Goal: Find specific fact: Find specific fact

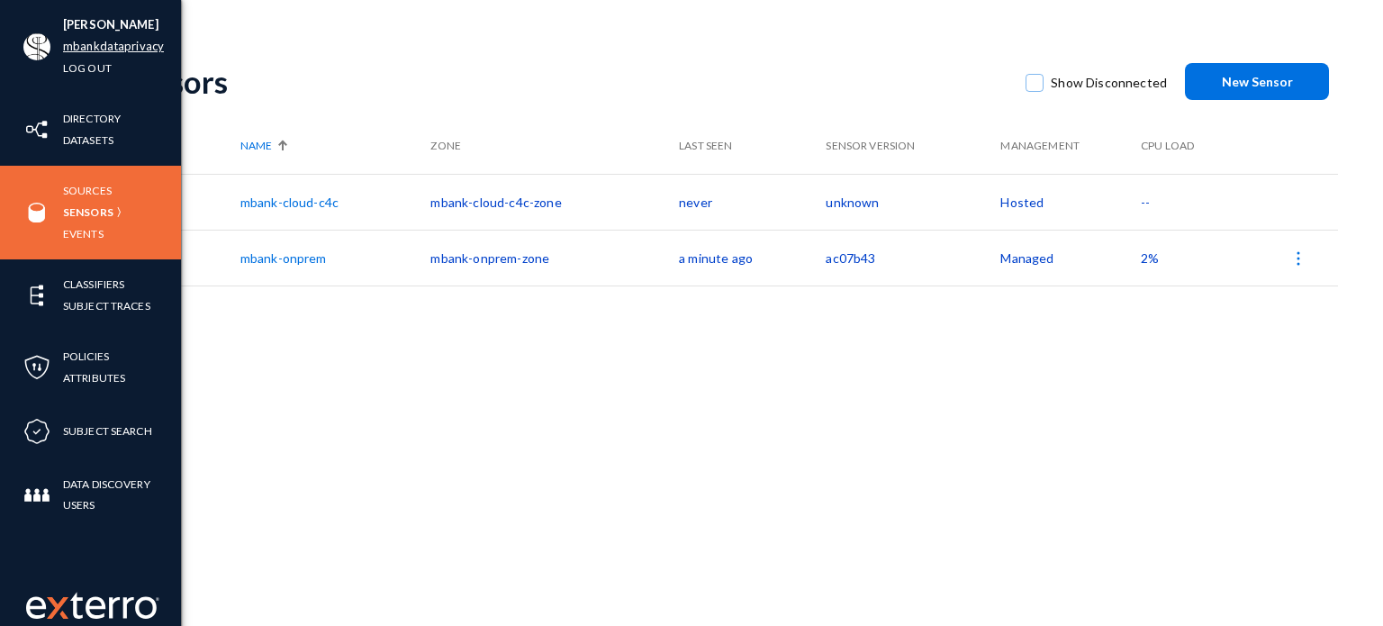
click at [103, 53] on link "mbankdataprivacy" at bounding box center [113, 46] width 101 height 21
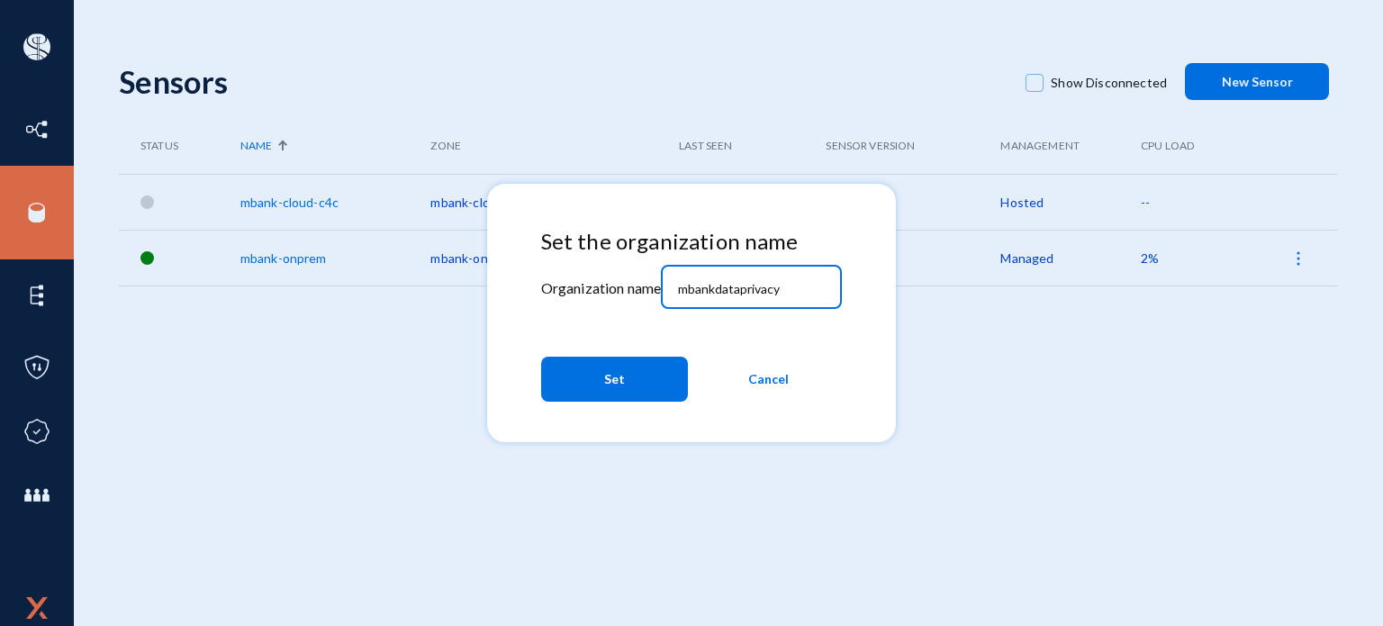
click at [789, 296] on input "mbankdataprivacy" at bounding box center [755, 289] width 155 height 16
paste input "qambank"
click at [738, 288] on input "qambank" at bounding box center [755, 289] width 155 height 16
type input "qambank"
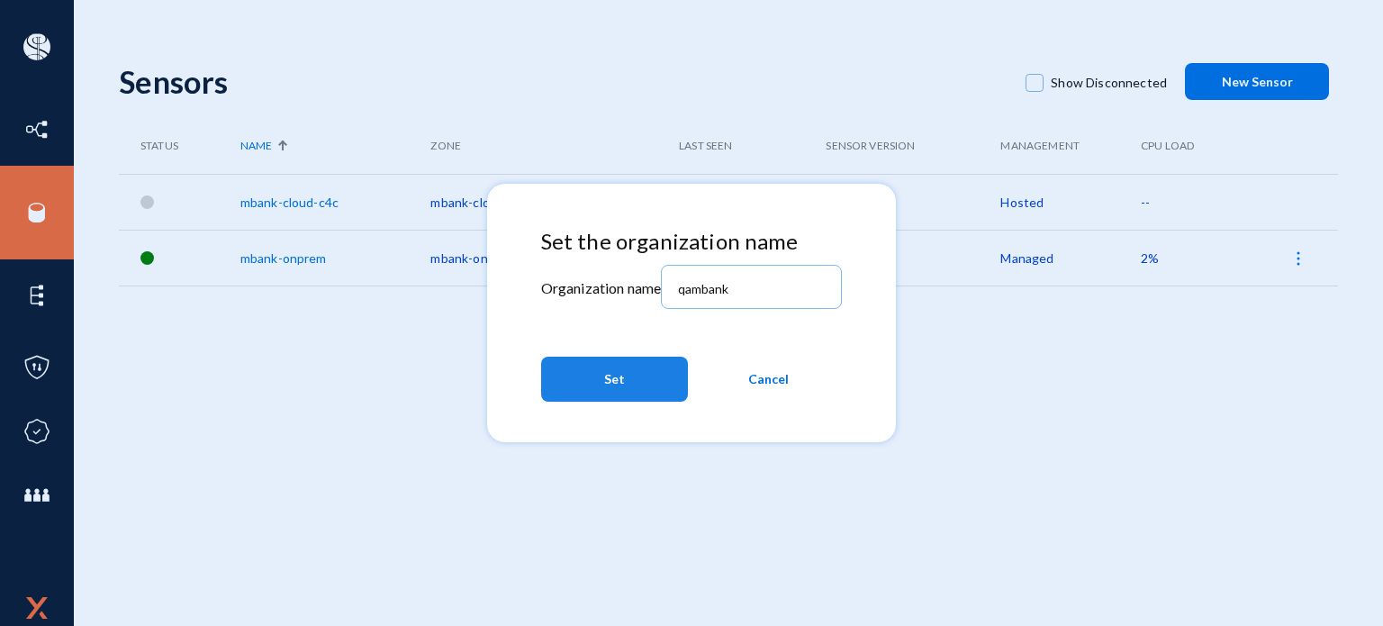
click at [656, 366] on button "Set" at bounding box center [614, 378] width 147 height 45
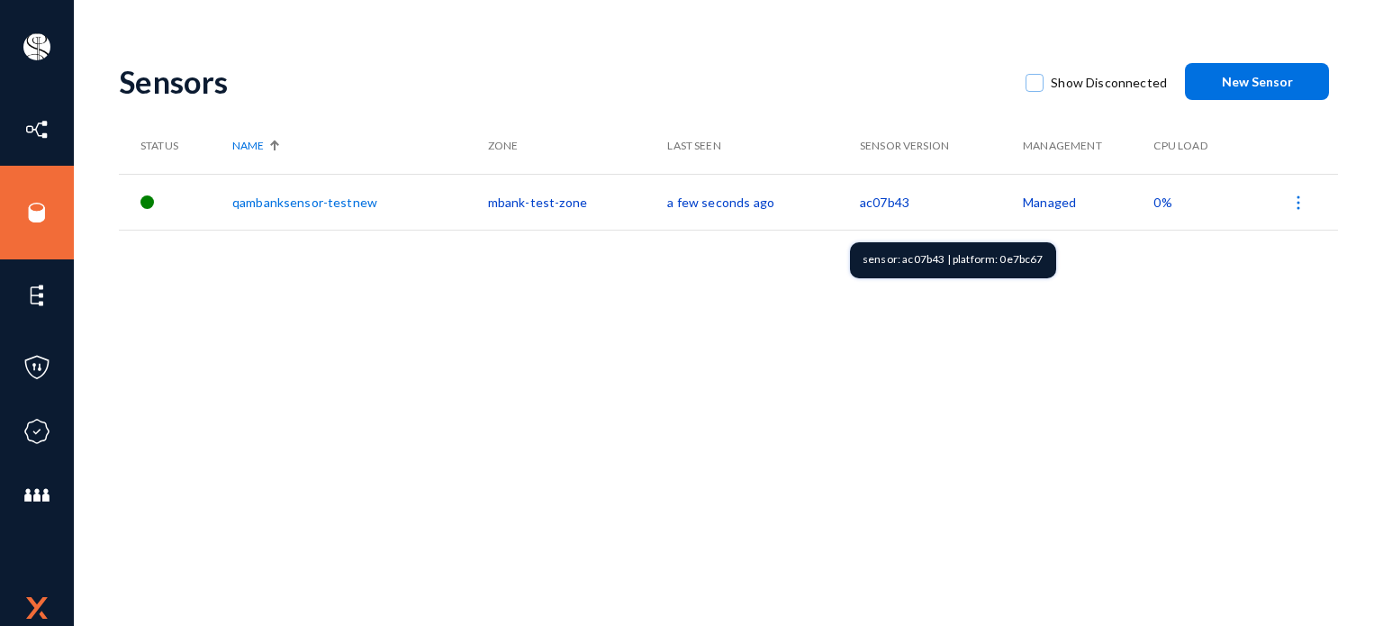
click at [875, 201] on td "ac07b43" at bounding box center [941, 202] width 163 height 56
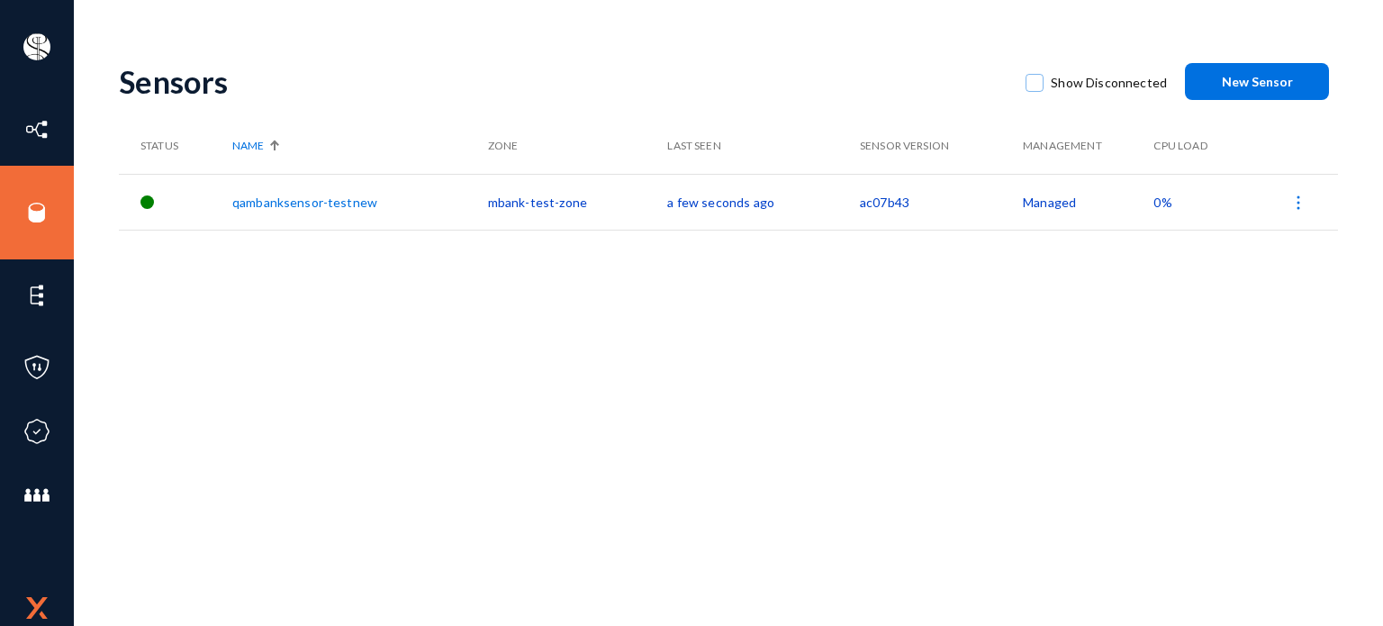
click at [875, 201] on td "ac07b43" at bounding box center [941, 202] width 163 height 56
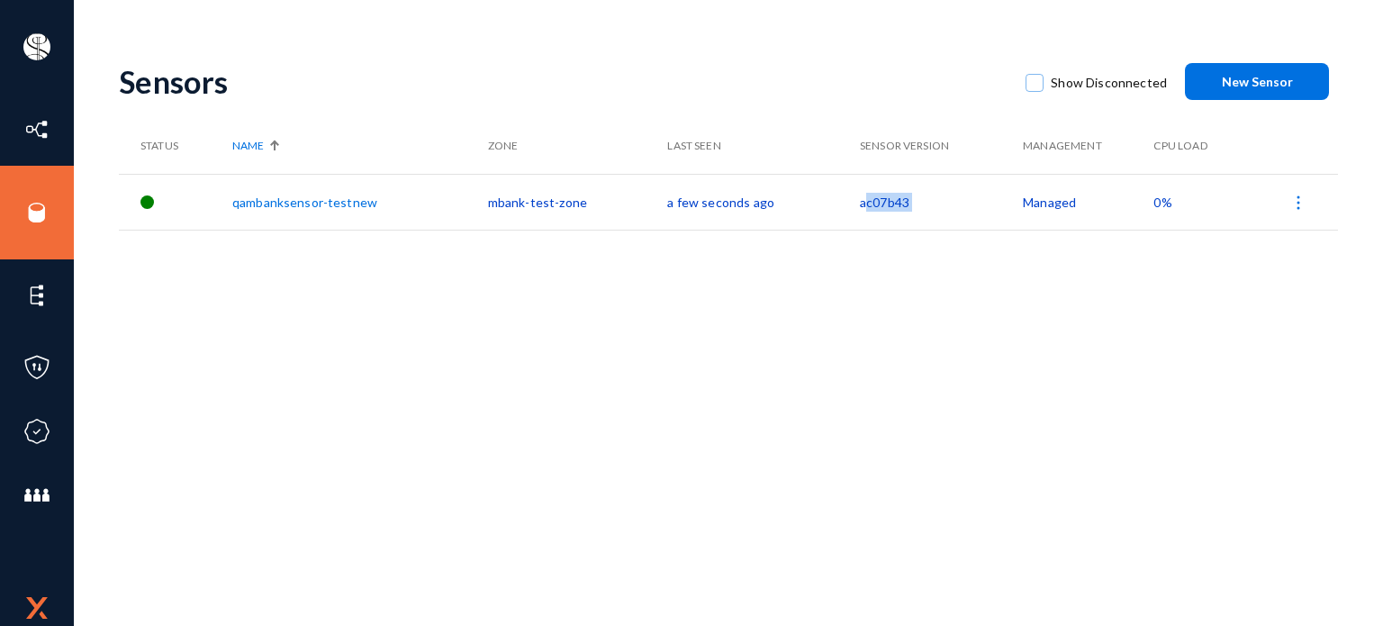
click at [875, 201] on td "ac07b43" at bounding box center [941, 202] width 163 height 56
click at [844, 298] on div "Sensors Show Disconnected New Sensor Status Name Zone Last Seen Sensor Version …" at bounding box center [728, 315] width 1219 height 540
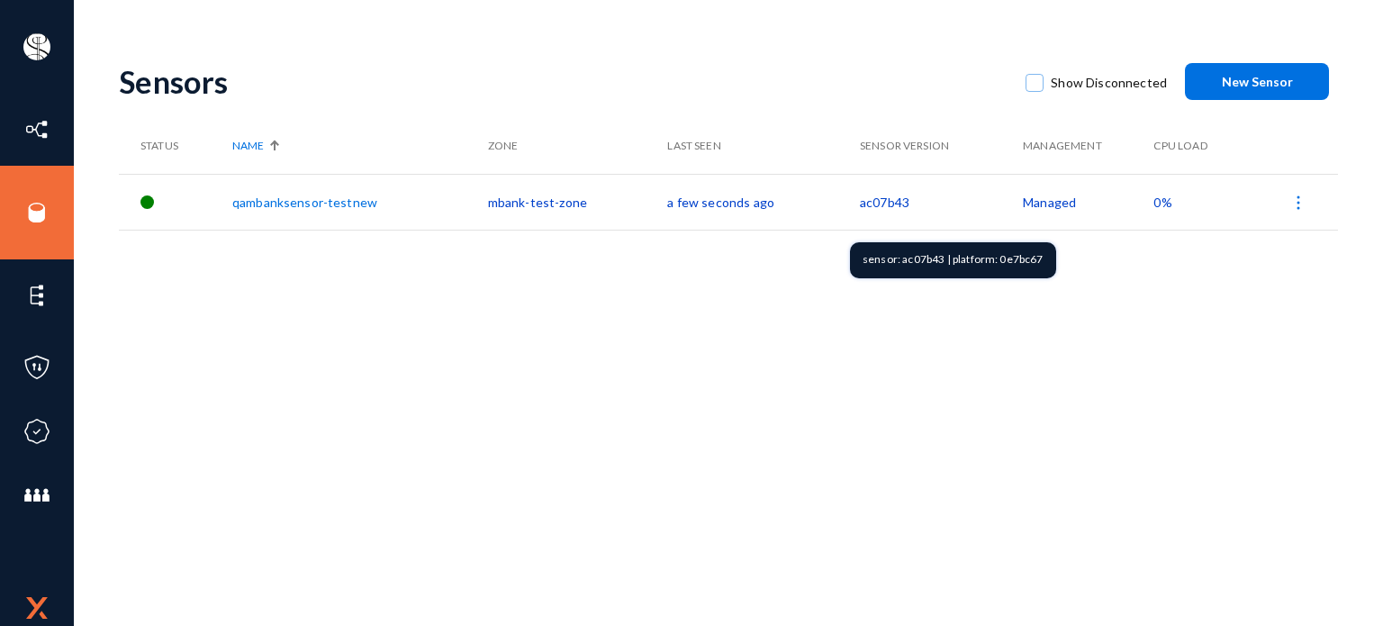
click at [918, 266] on div "sensor: ac07b43 | platform: 0e7bc67" at bounding box center [953, 260] width 206 height 36
copy div "ac07b43"
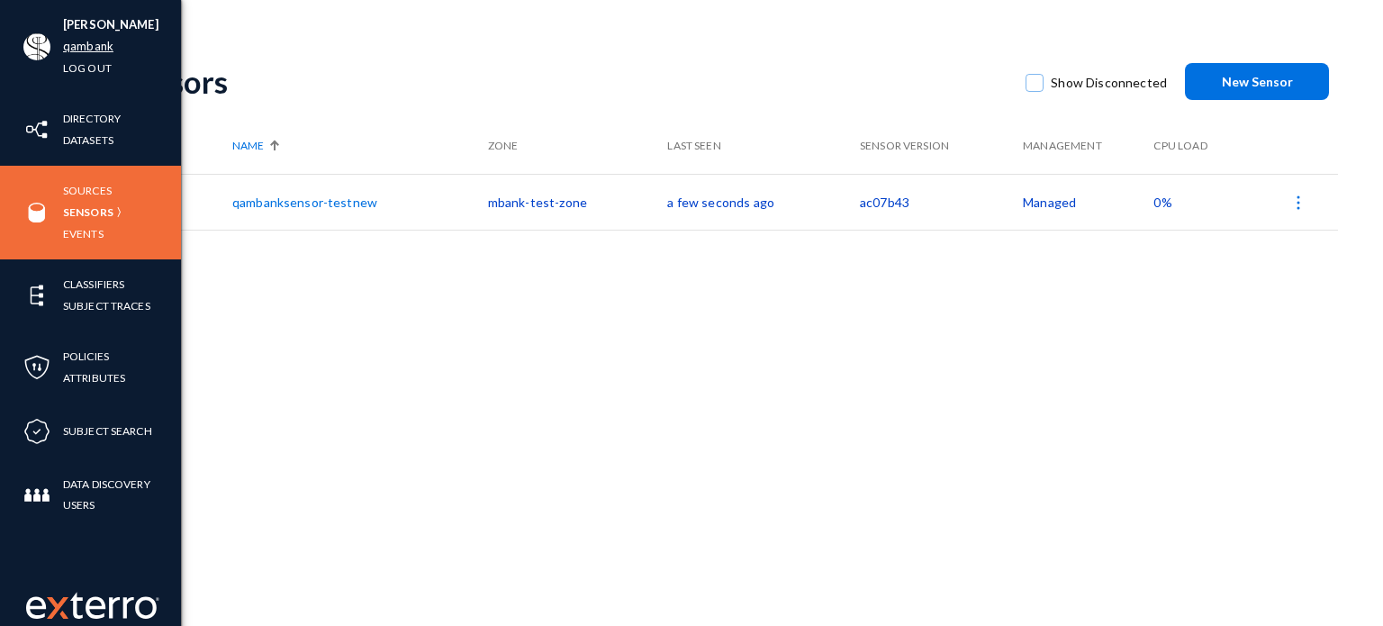
click at [101, 49] on link "qambank" at bounding box center [88, 46] width 50 height 21
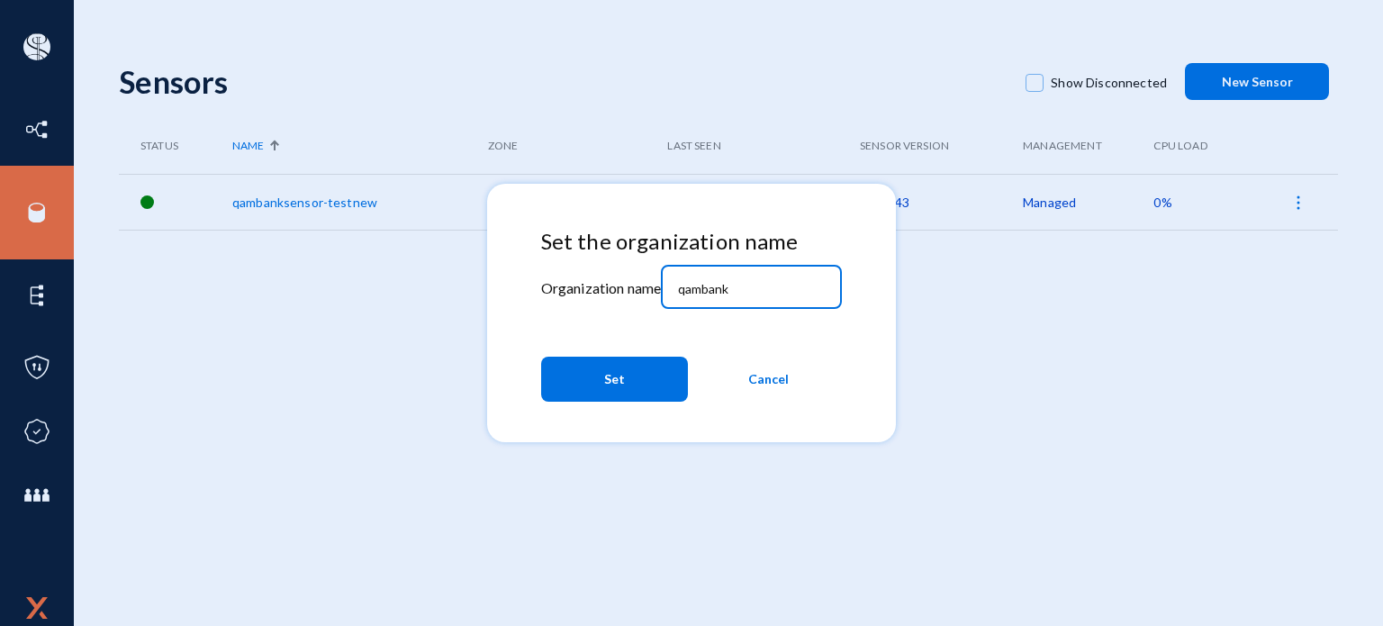
click at [791, 287] on input "qambank" at bounding box center [755, 289] width 155 height 16
paste input "mbankdataprivacy"
type input "mbankdataprivacy"
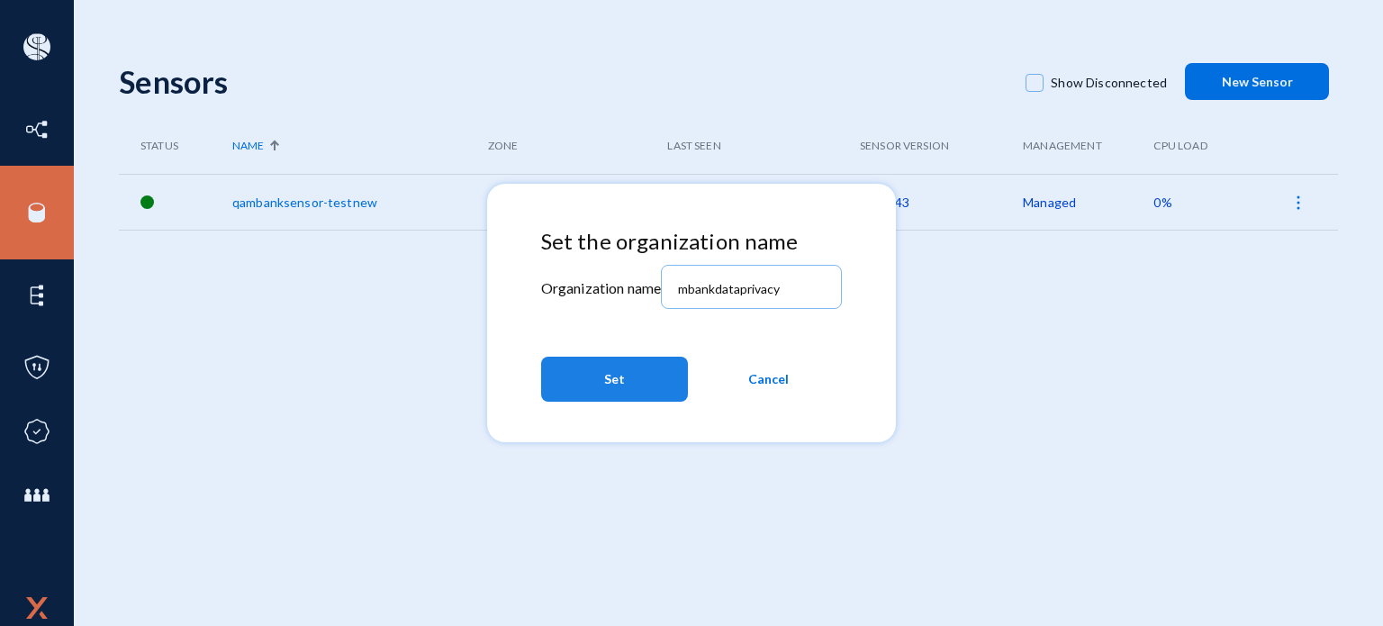
click at [653, 388] on button "Set" at bounding box center [614, 378] width 147 height 45
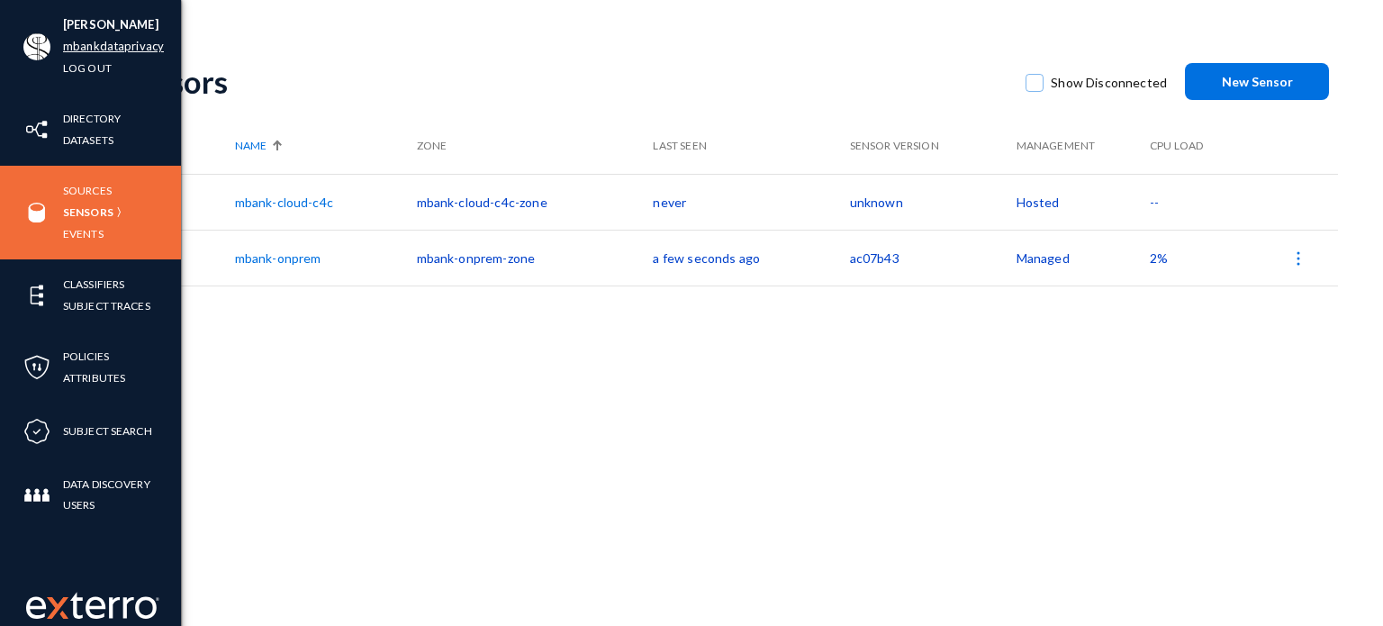
click at [86, 49] on link "mbankdataprivacy" at bounding box center [113, 46] width 101 height 21
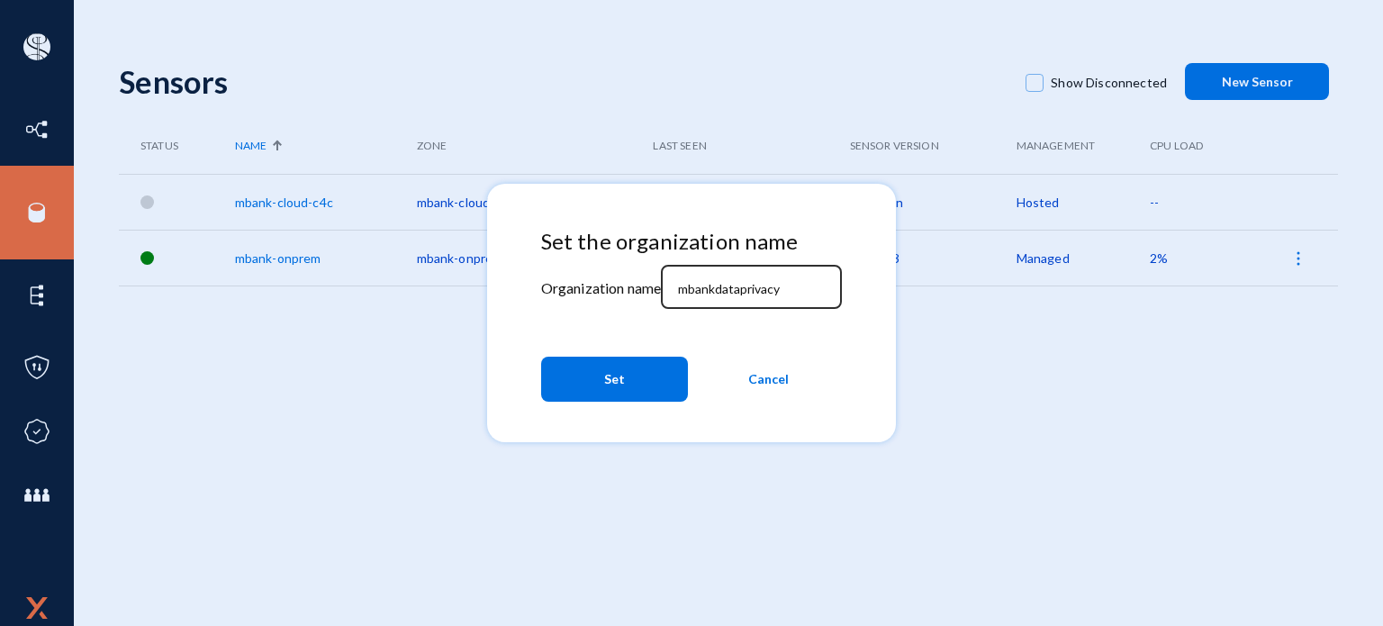
click at [795, 281] on input "mbankdataprivacy" at bounding box center [755, 289] width 155 height 16
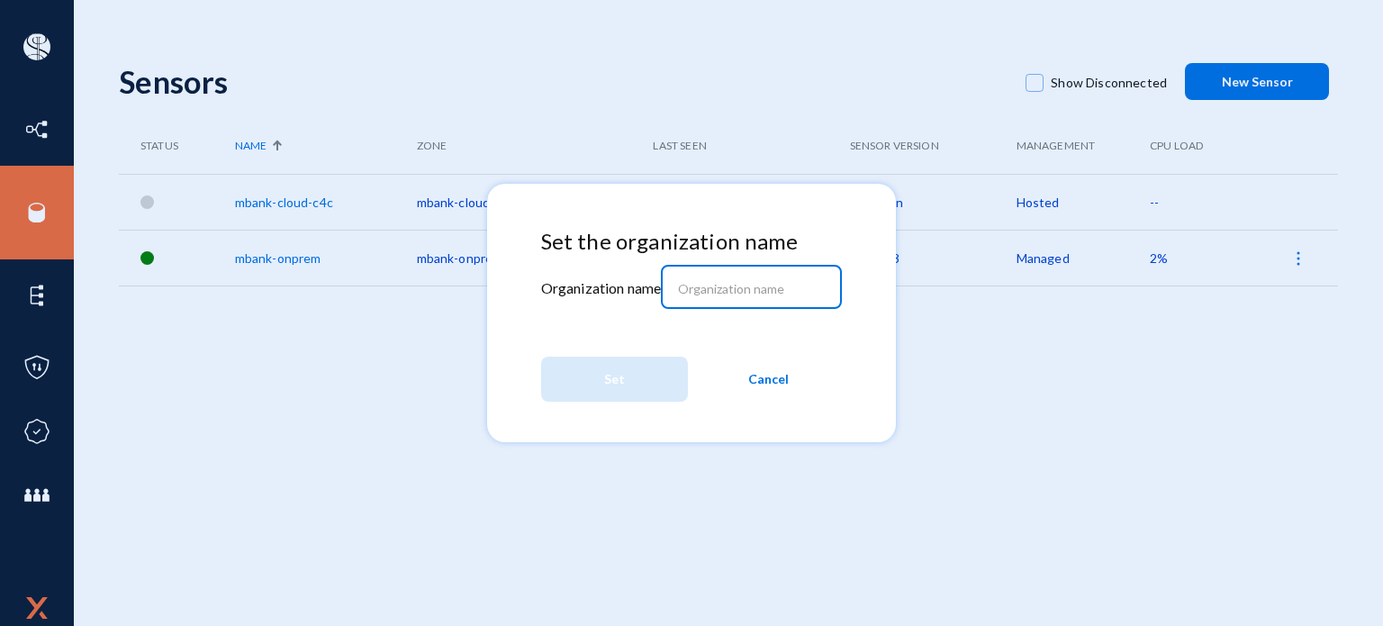
paste input "qambank"
type input "qambank"
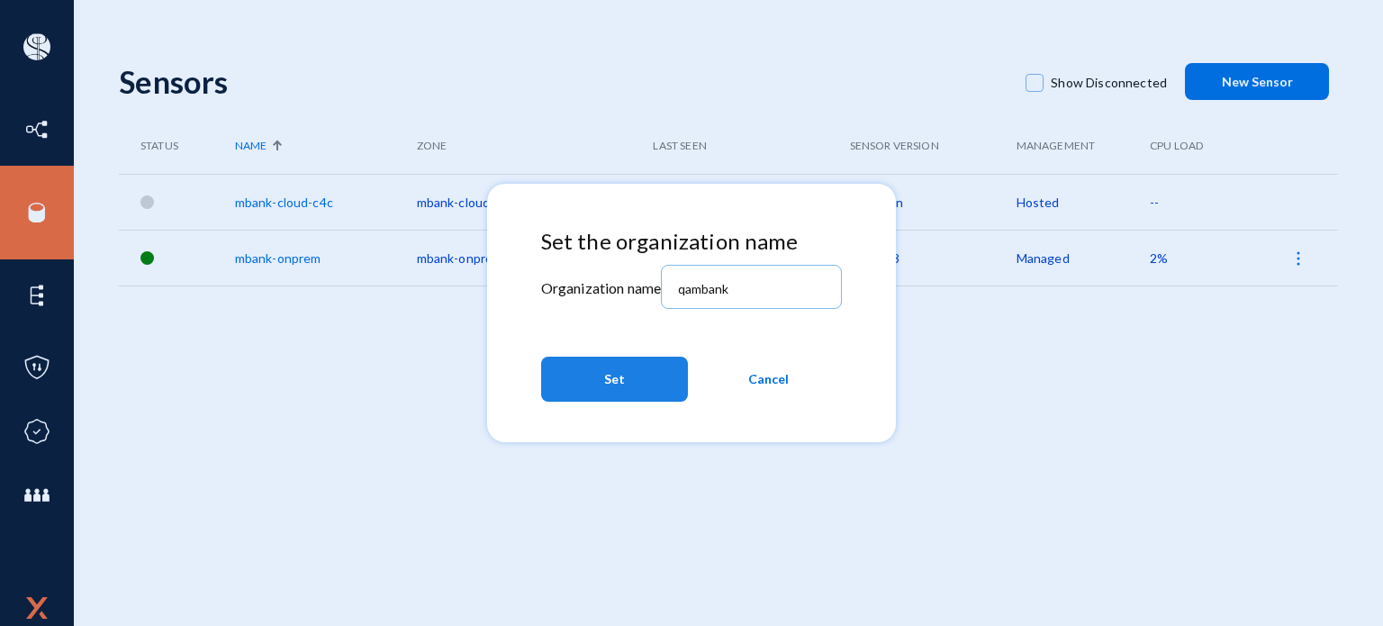
click at [624, 357] on button "Set" at bounding box center [614, 378] width 147 height 45
